Goal: Check status: Check status

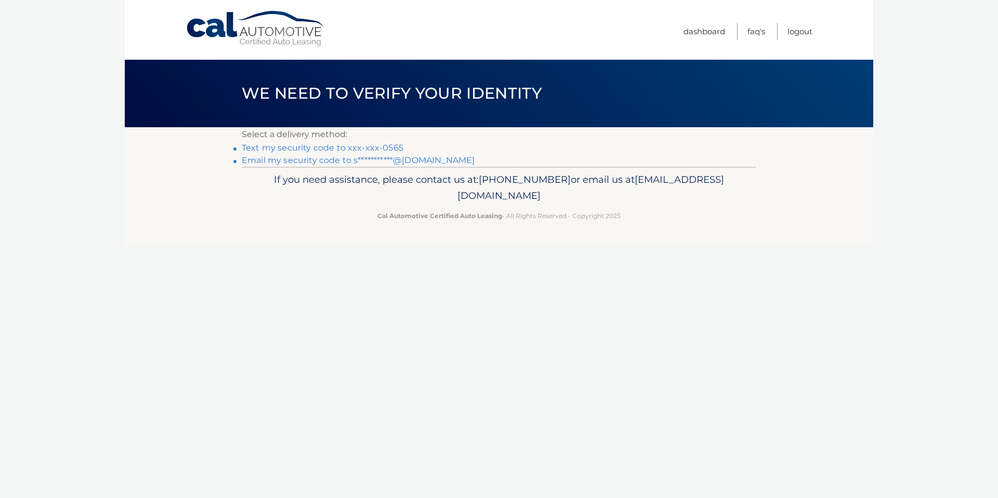
click at [380, 146] on link "Text my security code to xxx-xxx-0565" at bounding box center [323, 148] width 162 height 10
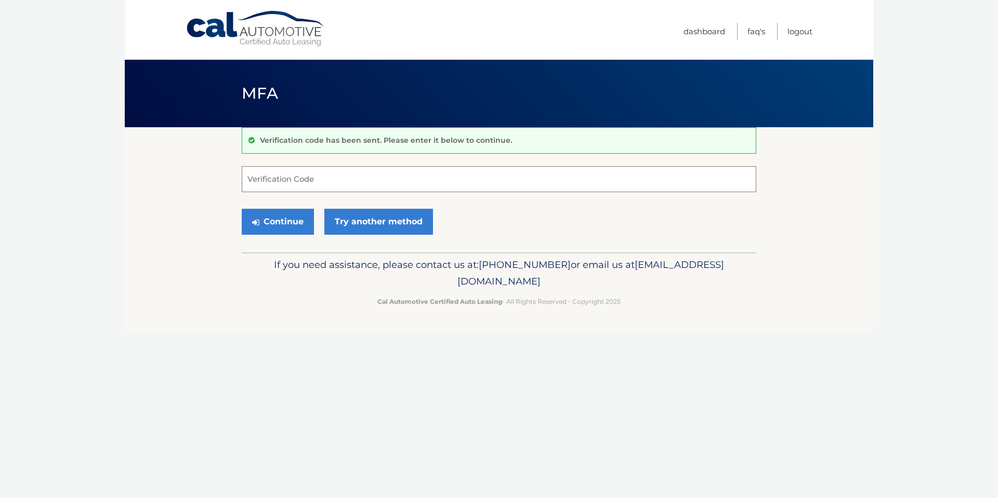
click at [379, 175] on input "Verification Code" at bounding box center [499, 179] width 515 height 26
type input "860637"
click at [283, 217] on button "Continue" at bounding box center [278, 222] width 72 height 26
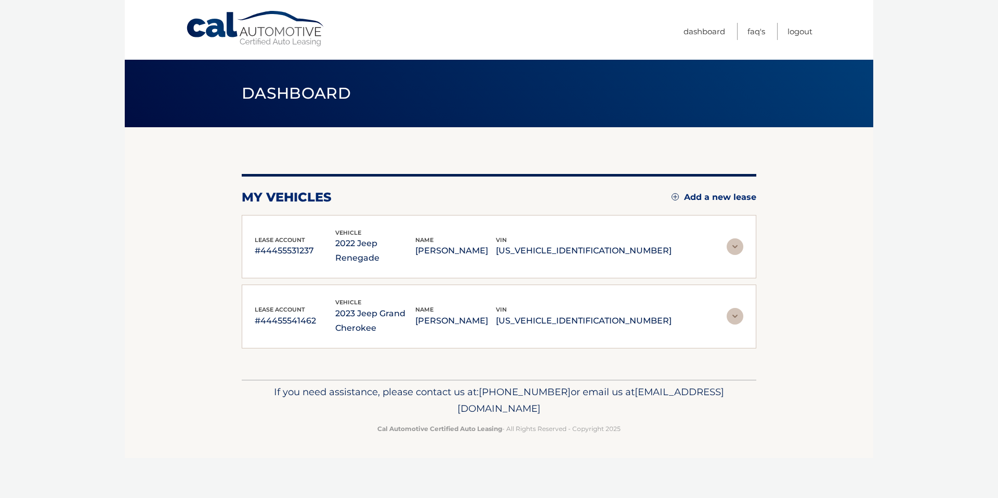
click at [404, 256] on div "lease account #44455531237 vehicle 2022 Jeep Renegade name SCOTT SCHUKRAFT vin …" at bounding box center [499, 247] width 515 height 64
click at [416, 244] on p "2022 Jeep Renegade" at bounding box center [375, 250] width 81 height 29
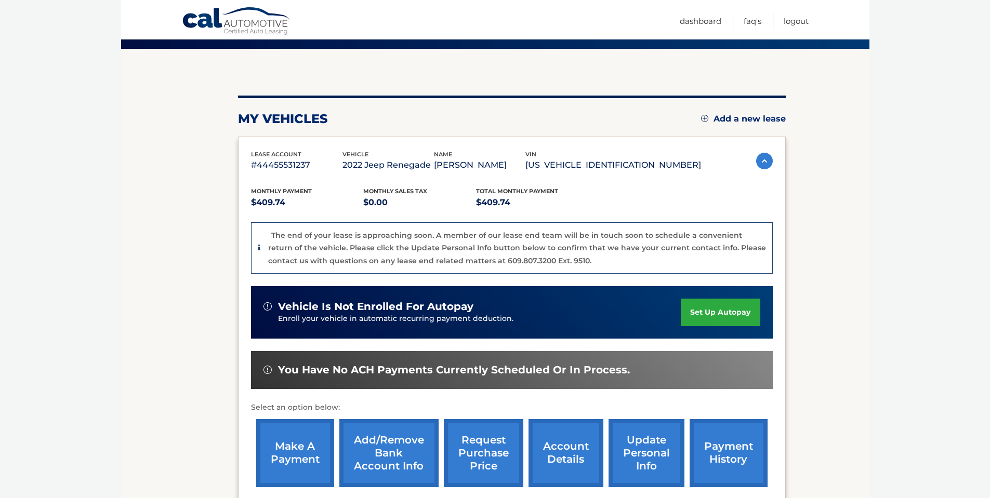
scroll to position [104, 0]
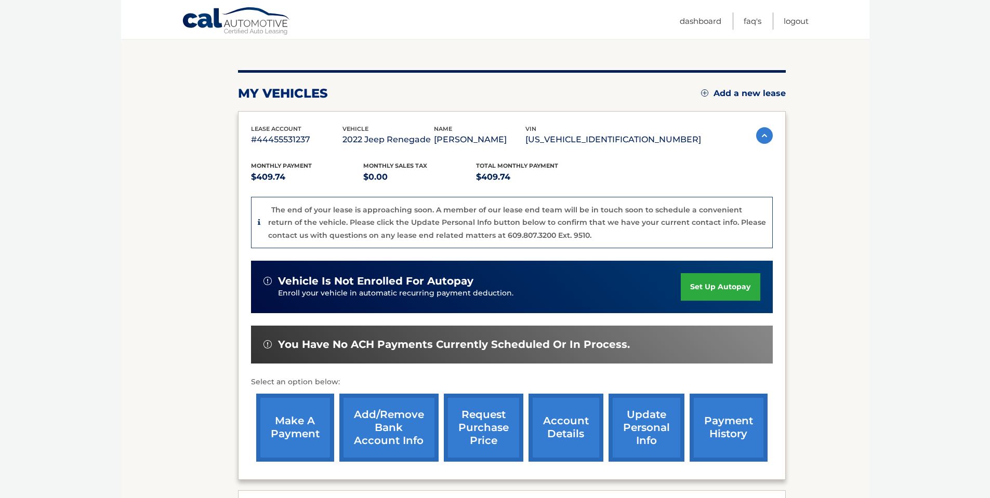
click at [742, 427] on link "payment history" at bounding box center [729, 428] width 78 height 68
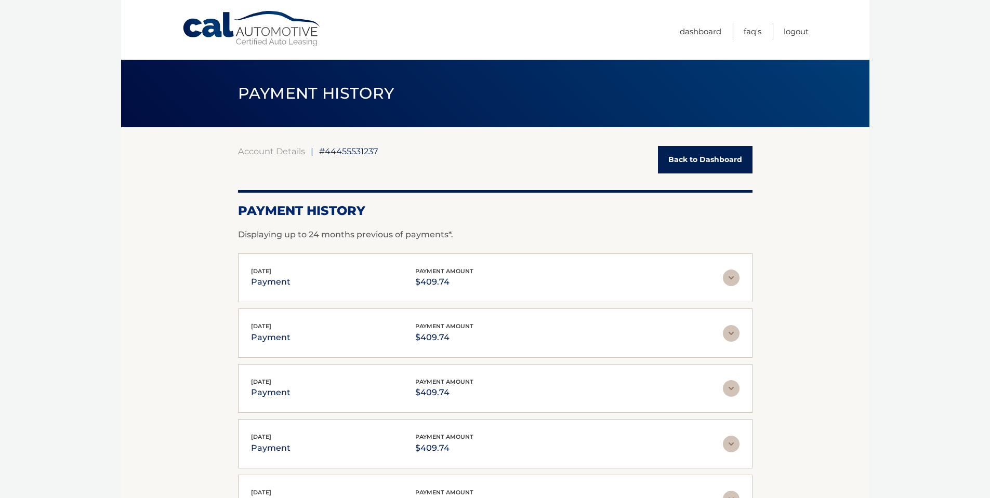
click at [726, 277] on img at bounding box center [731, 278] width 17 height 17
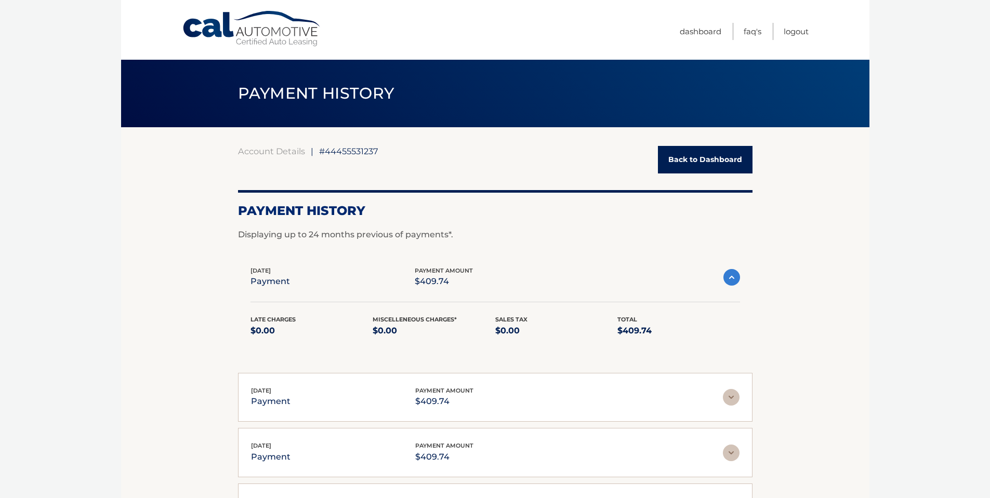
click at [726, 277] on img at bounding box center [731, 277] width 17 height 17
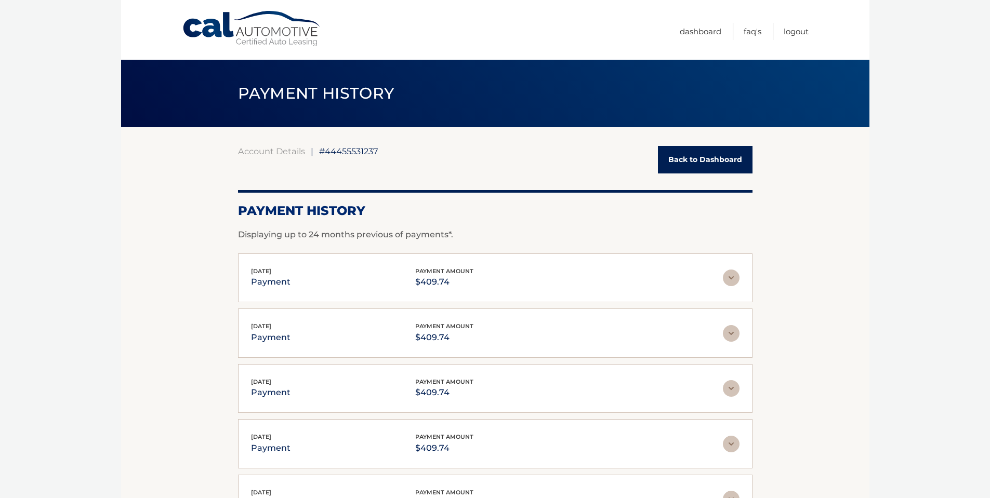
click at [698, 162] on link "Back to Dashboard" at bounding box center [705, 160] width 95 height 28
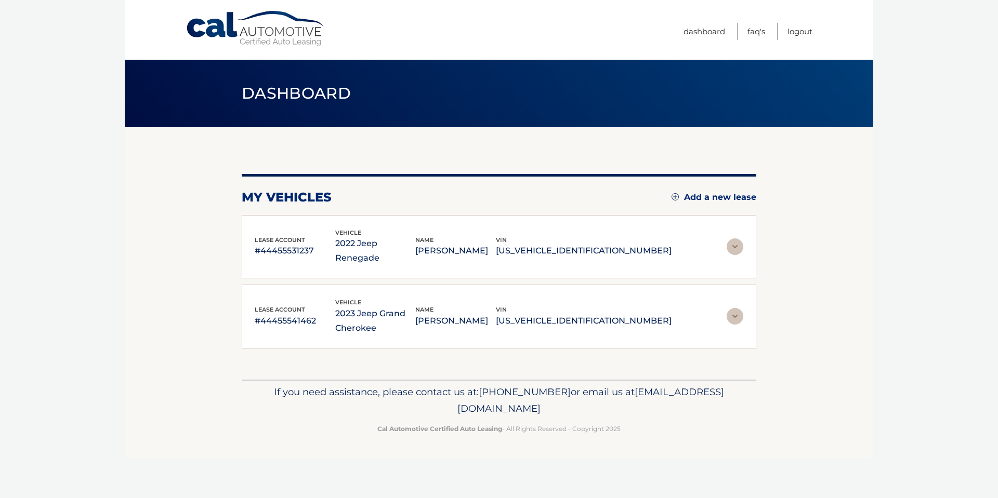
click at [741, 308] on img at bounding box center [735, 316] width 17 height 17
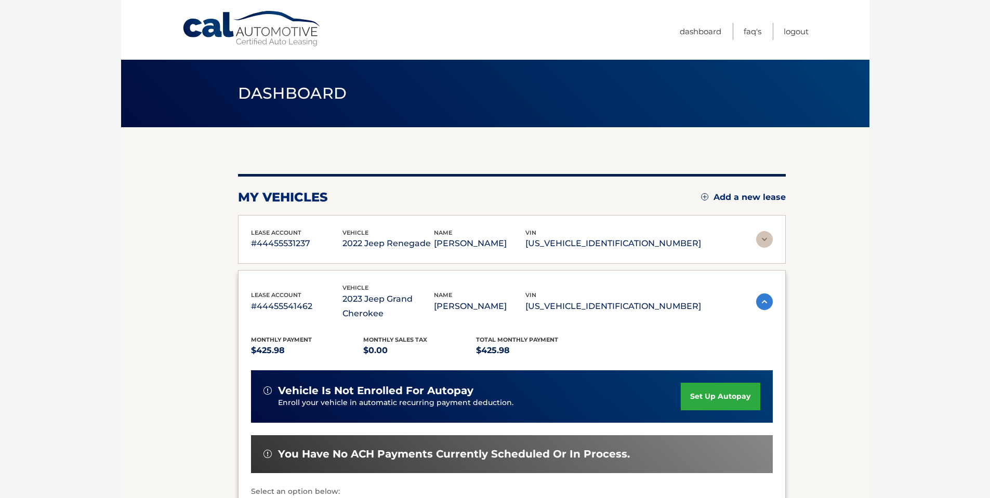
click at [763, 296] on img at bounding box center [764, 302] width 17 height 17
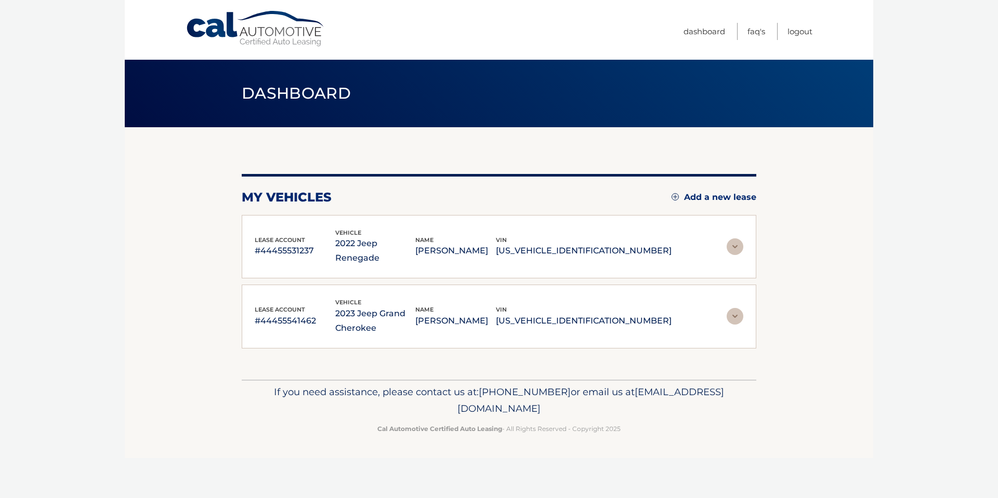
click at [738, 239] on img at bounding box center [735, 247] width 17 height 17
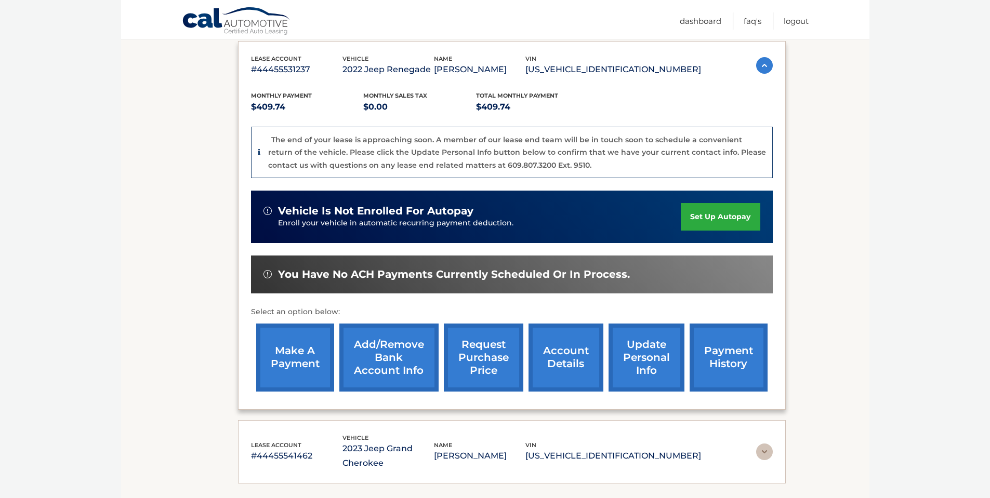
scroll to position [62, 0]
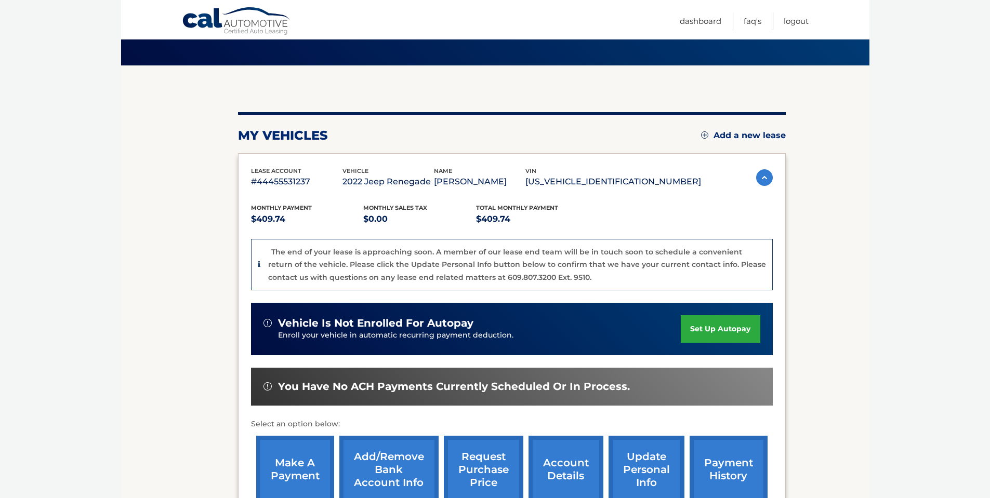
click at [757, 178] on img at bounding box center [764, 177] width 17 height 17
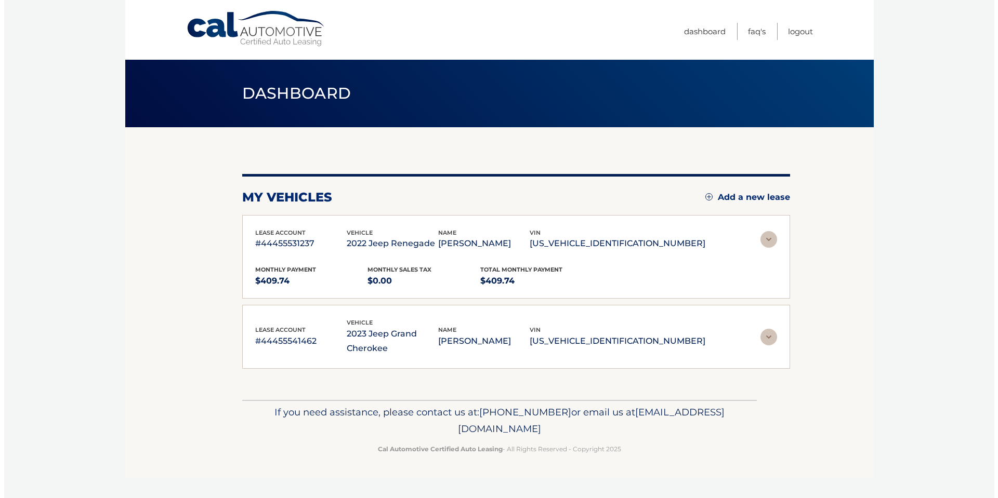
scroll to position [0, 0]
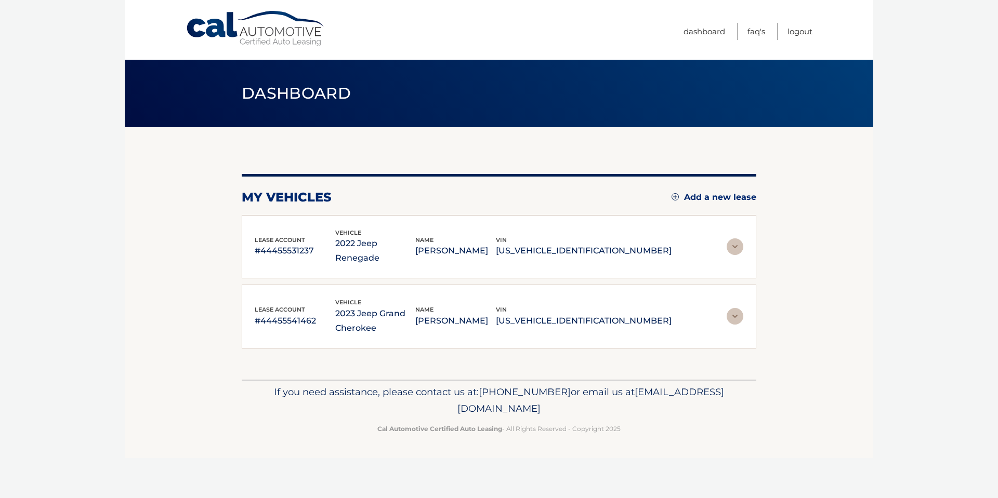
drag, startPoint x: 188, startPoint y: 2, endPoint x: 74, endPoint y: 36, distance: 118.7
click at [74, 36] on body "Cal Automotive Menu Dashboard FAQ's Logout" at bounding box center [499, 249] width 998 height 498
